Goal: Use online tool/utility: Utilize a website feature to perform a specific function

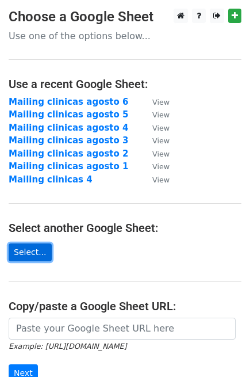
click at [36, 251] on link "Select..." at bounding box center [30, 252] width 43 height 18
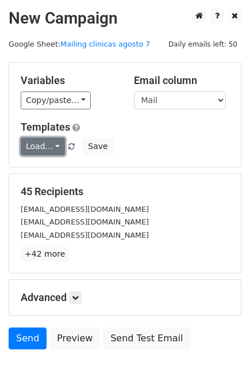
click at [47, 148] on link "Load..." at bounding box center [43, 146] width 44 height 18
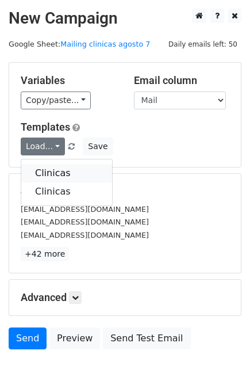
click at [50, 167] on link "Clinicas" at bounding box center [66, 173] width 91 height 18
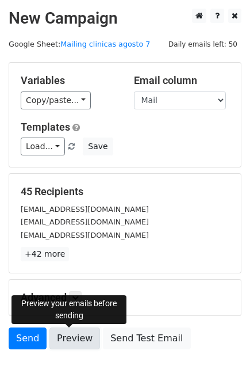
click at [71, 333] on link "Preview" at bounding box center [74, 338] width 51 height 22
